Goal: Information Seeking & Learning: Learn about a topic

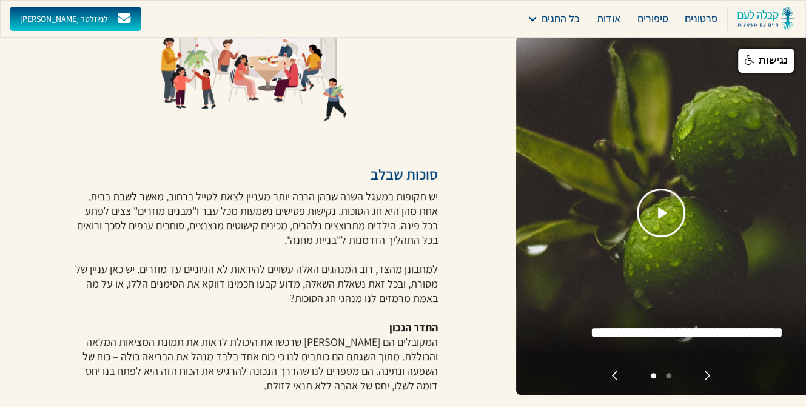
scroll to position [182, 0]
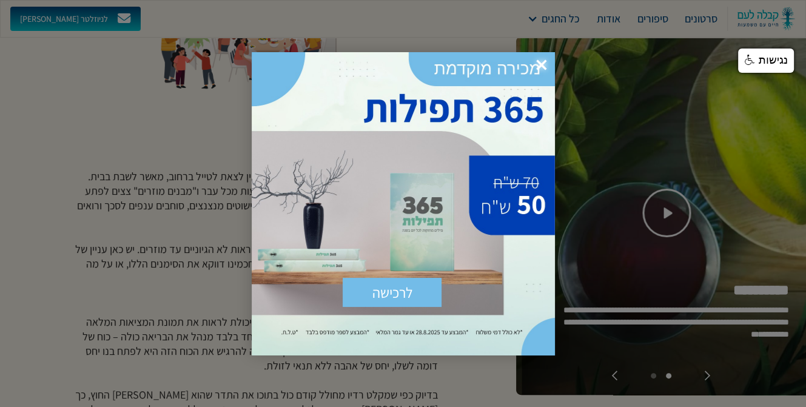
click at [205, 127] on div at bounding box center [403, 203] width 806 height 407
click at [543, 64] on span "×" at bounding box center [541, 65] width 27 height 27
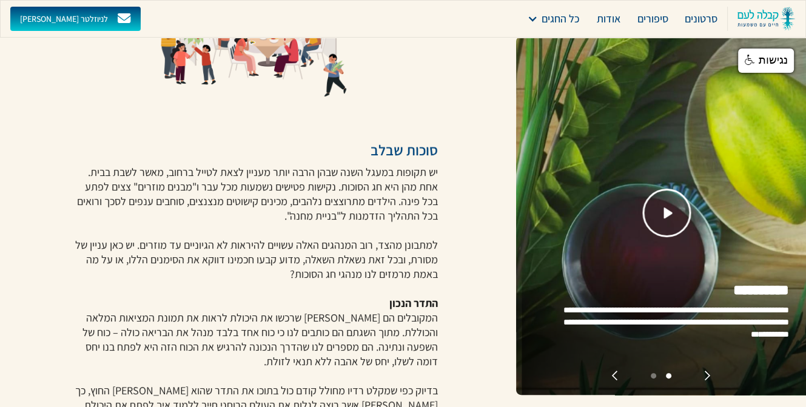
scroll to position [121, 0]
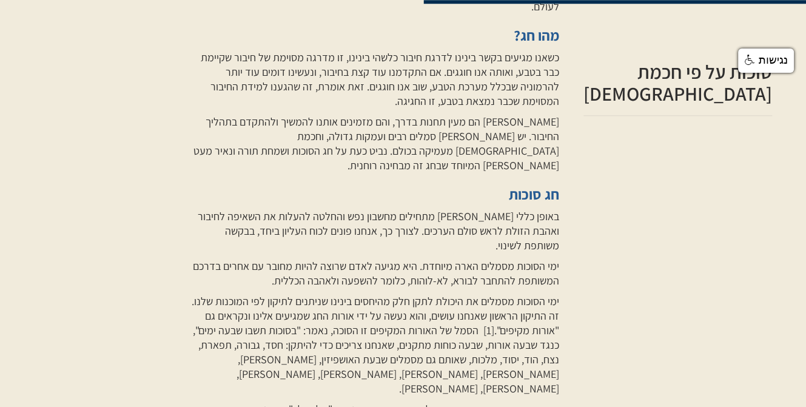
scroll to position [1092, 0]
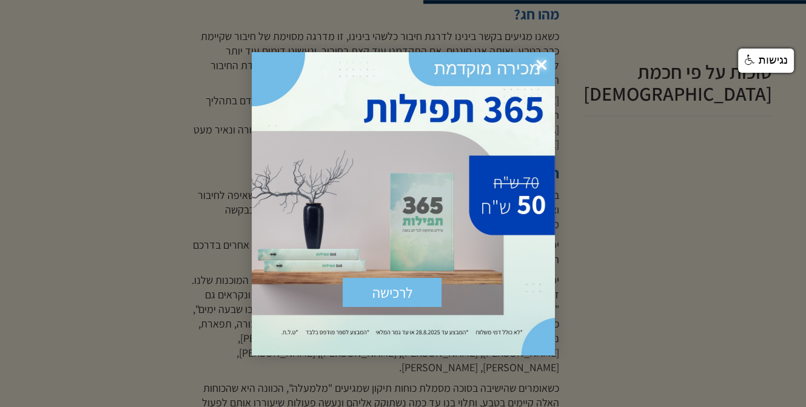
click at [619, 212] on div at bounding box center [403, 203] width 806 height 407
click at [585, 214] on div at bounding box center [403, 203] width 806 height 407
click at [273, 77] on div "לרכישה שלח × [URL][DOMAIN_NAME]" at bounding box center [403, 203] width 303 height 303
click at [376, 72] on div "לרכישה שלח × [URL][DOMAIN_NAME]" at bounding box center [403, 203] width 303 height 303
click at [545, 65] on span "×" at bounding box center [541, 65] width 27 height 27
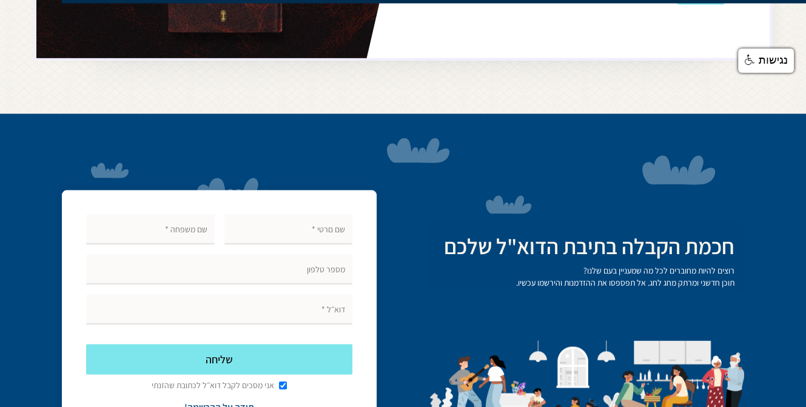
scroll to position [2123, 0]
